Goal: Information Seeking & Learning: Learn about a topic

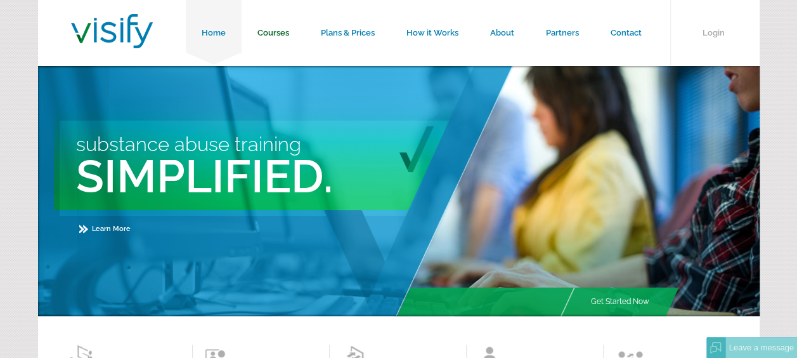
click at [278, 28] on link "Courses" at bounding box center [273, 33] width 63 height 66
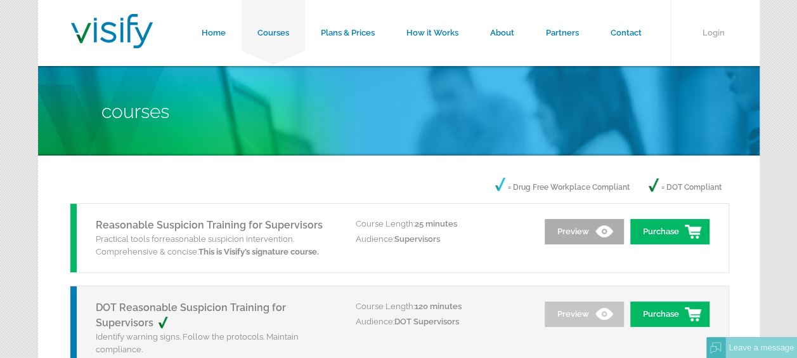
click at [601, 231] on link "Preview" at bounding box center [584, 231] width 79 height 25
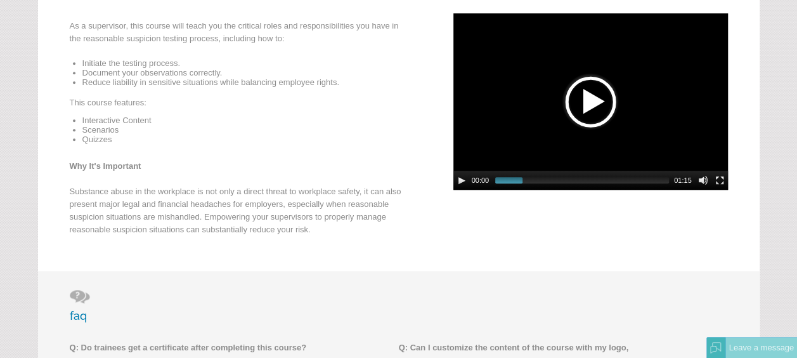
scroll to position [190, 0]
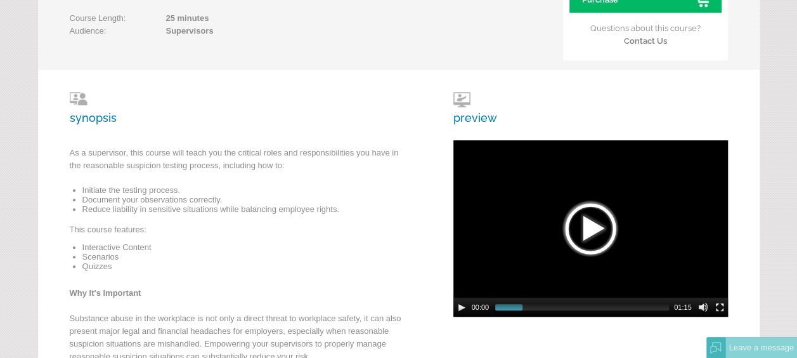
click at [582, 237] on div at bounding box center [590, 228] width 63 height 63
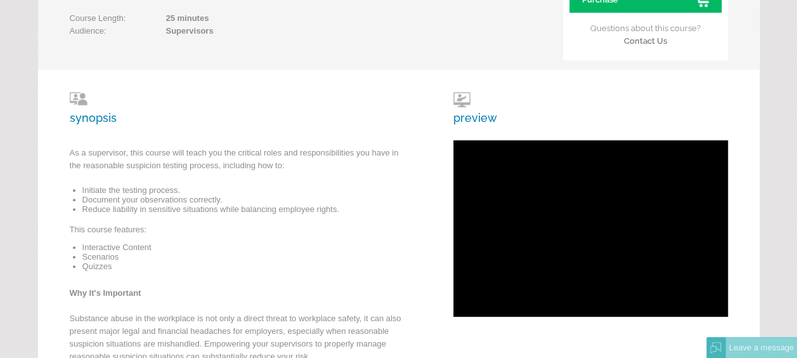
click at [410, 102] on h3 "synopsis" at bounding box center [241, 108] width 343 height 32
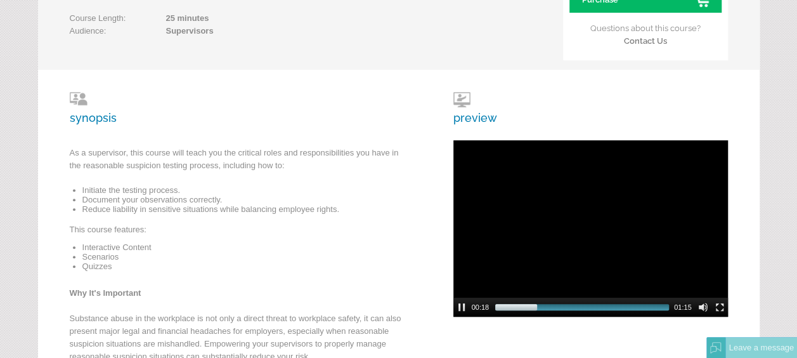
click at [444, 247] on div "synopsis As a supervisor, this course will teach you the critical roles and res…" at bounding box center [399, 234] width 722 height 328
click at [602, 220] on video at bounding box center [591, 228] width 275 height 176
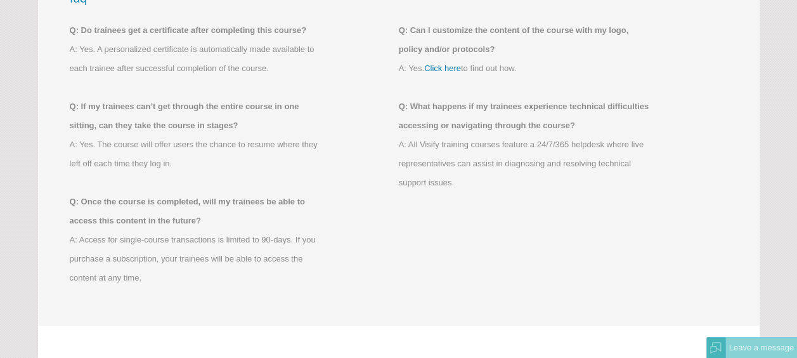
scroll to position [571, 0]
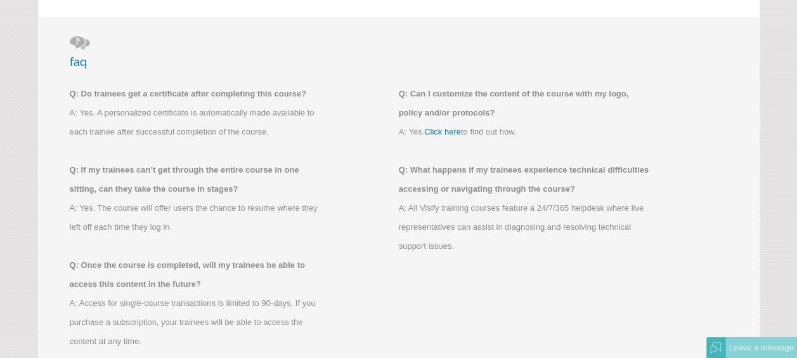
click at [433, 129] on link "Click here" at bounding box center [442, 132] width 37 height 10
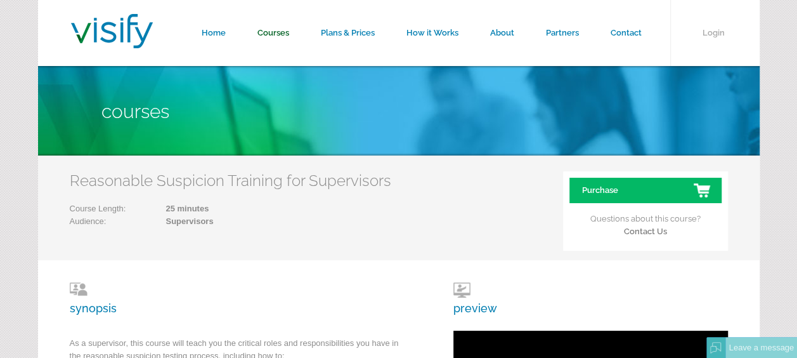
click at [275, 34] on link "Courses" at bounding box center [273, 33] width 63 height 66
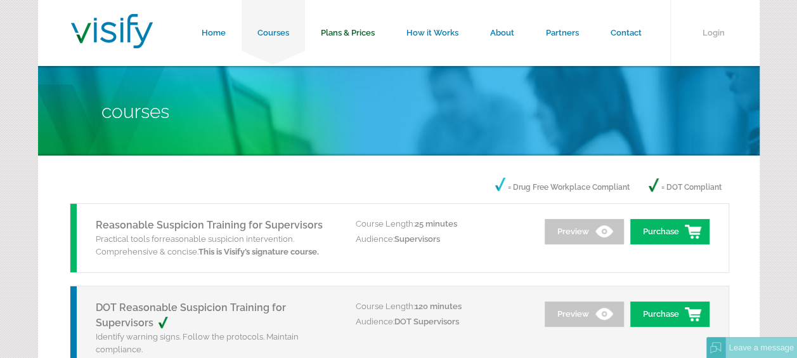
click at [368, 28] on link "Plans & Prices" at bounding box center [348, 33] width 86 height 66
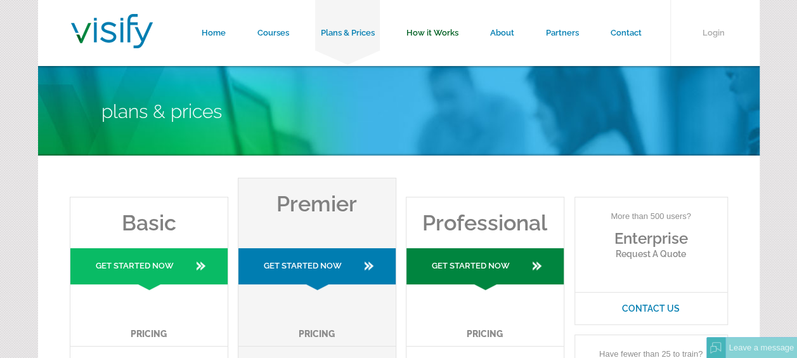
click at [445, 27] on link "How it Works" at bounding box center [433, 33] width 84 height 66
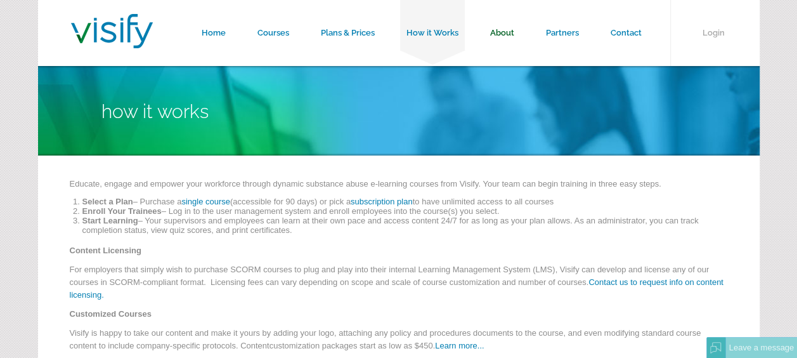
click at [494, 25] on link "About" at bounding box center [503, 33] width 56 height 66
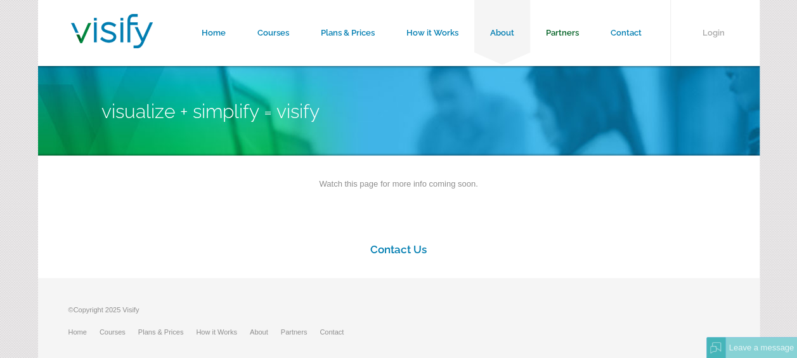
click at [555, 29] on link "Partners" at bounding box center [562, 33] width 65 height 66
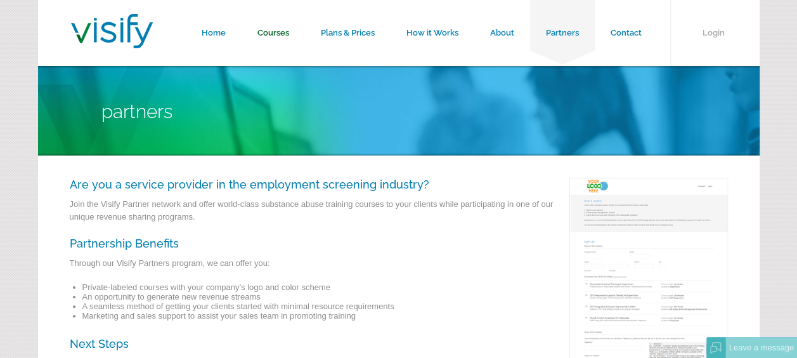
click at [272, 29] on link "Courses" at bounding box center [273, 33] width 63 height 66
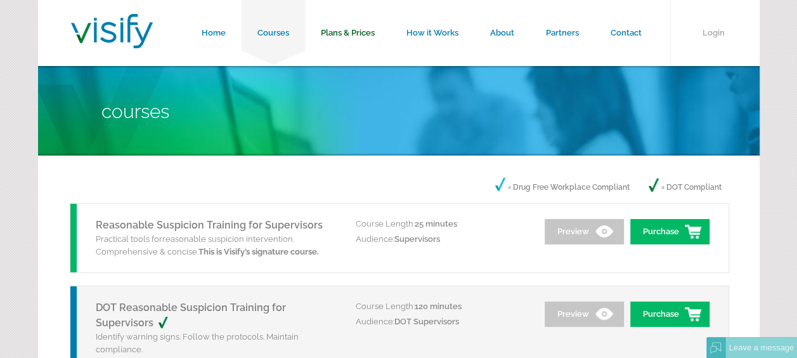
click at [334, 29] on link "Plans & Prices" at bounding box center [348, 33] width 86 height 66
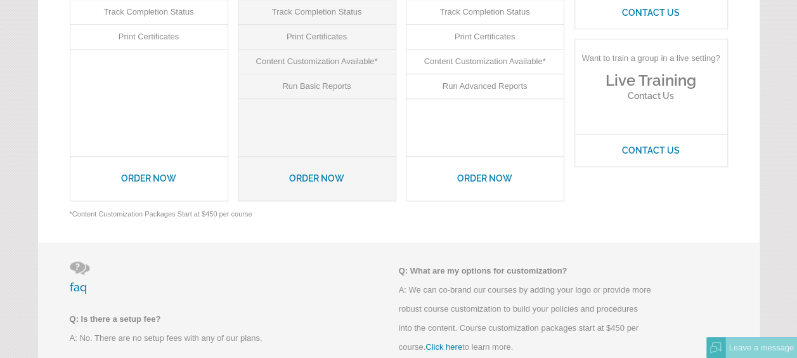
scroll to position [761, 0]
